Goal: Check status

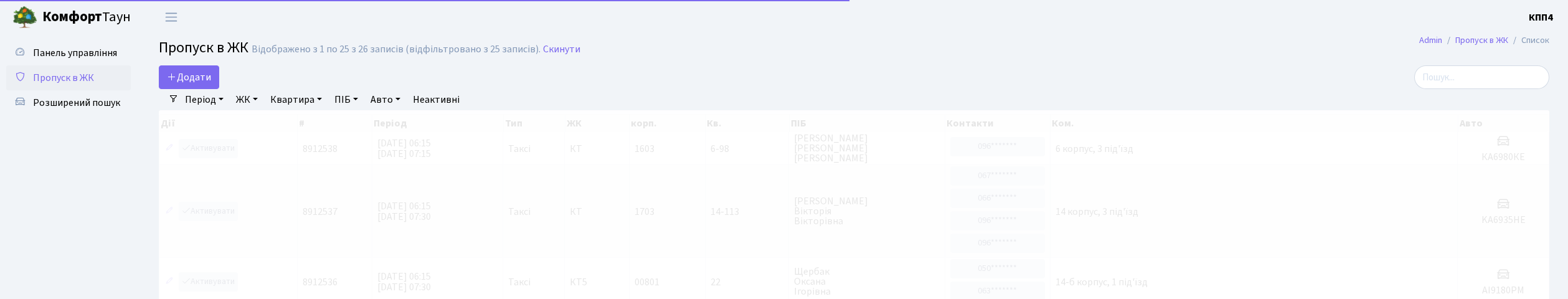
select select "25"
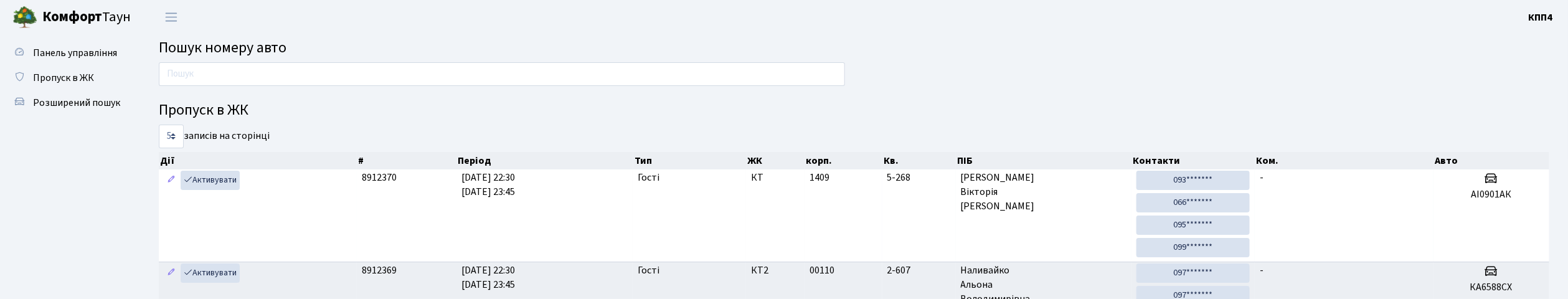
click at [791, 67] on input "text" at bounding box center [502, 74] width 686 height 24
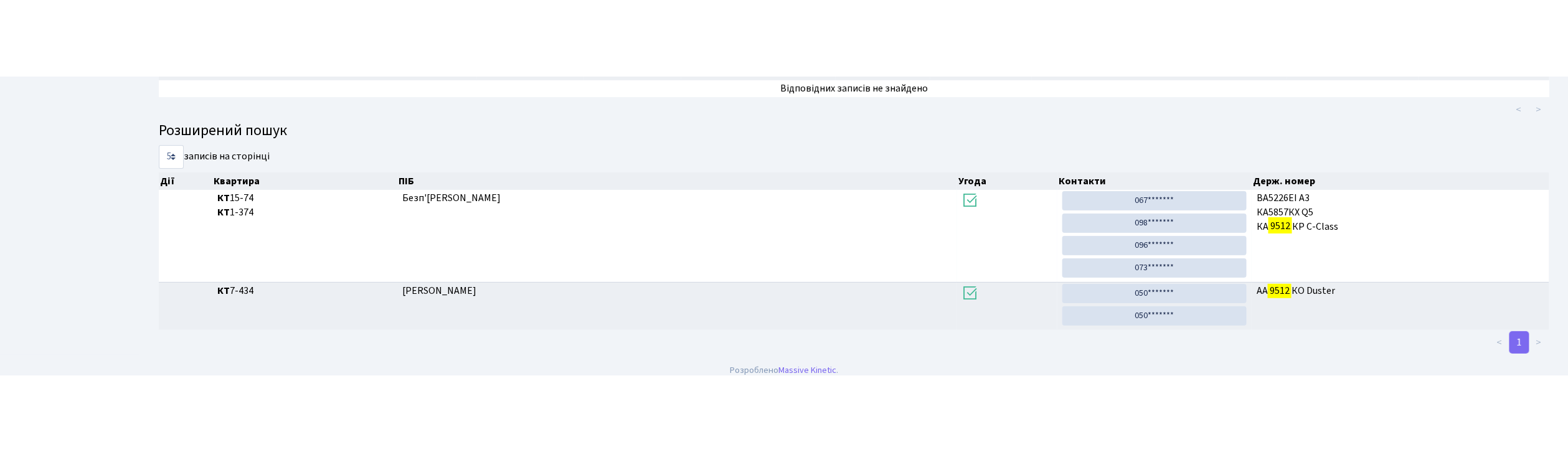
scroll to position [67, 0]
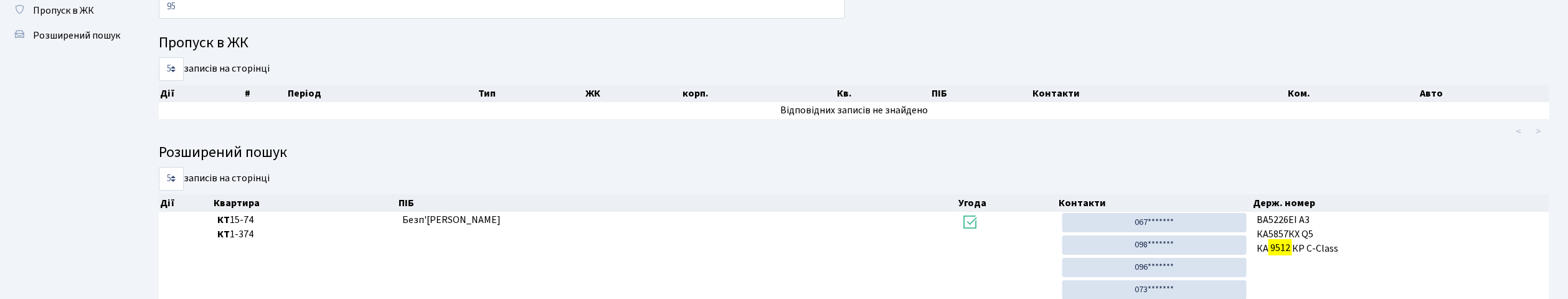
type input "9"
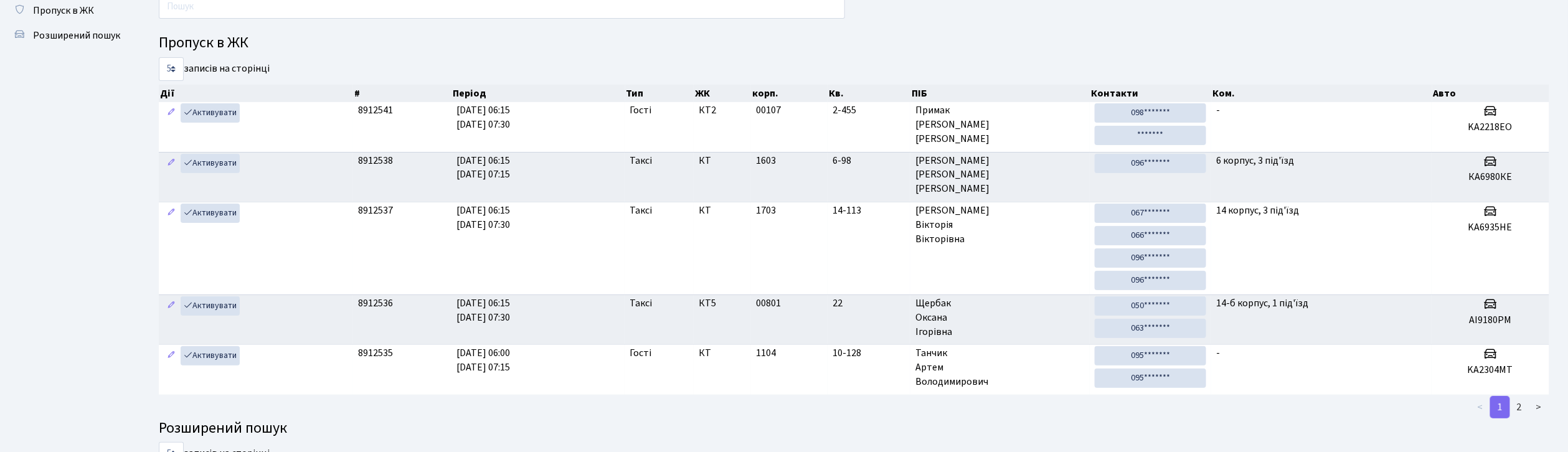
click at [90, 181] on ul "Панель управління Пропуск в ЖК Розширений пошук" at bounding box center [68, 309] width 125 height 672
